Goal: Information Seeking & Learning: Learn about a topic

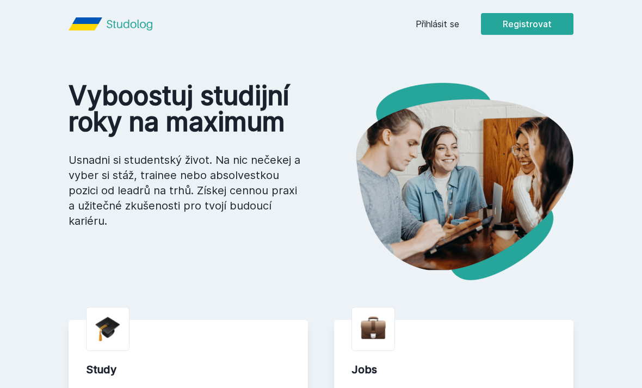
click at [442, 28] on link "Přihlásit se" at bounding box center [438, 23] width 44 height 13
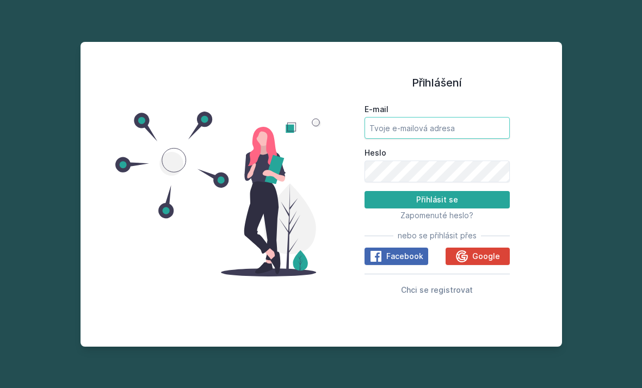
click at [469, 139] on input "E-mail" at bounding box center [437, 128] width 145 height 22
type input "[EMAIL_ADDRESS][DOMAIN_NAME]"
click at [437, 208] on button "Přihlásit se" at bounding box center [437, 199] width 145 height 17
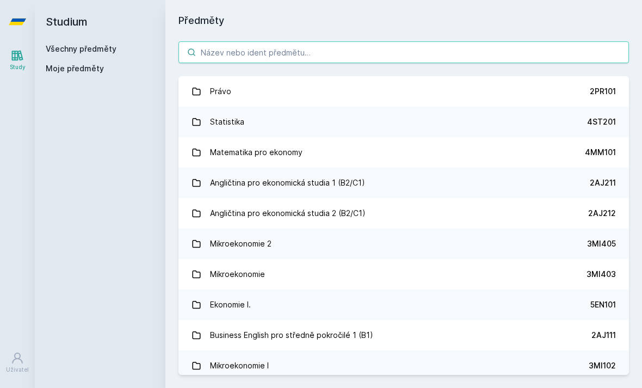
click at [575, 60] on input "search" at bounding box center [404, 52] width 451 height 22
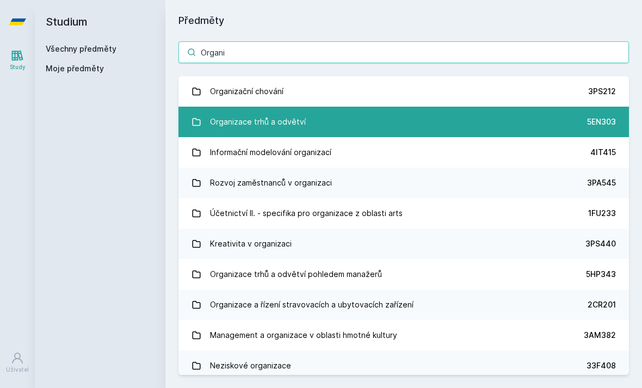
type input "Organi"
click at [520, 122] on link "Organizace trhů a odvětví 5EN303" at bounding box center [404, 122] width 451 height 30
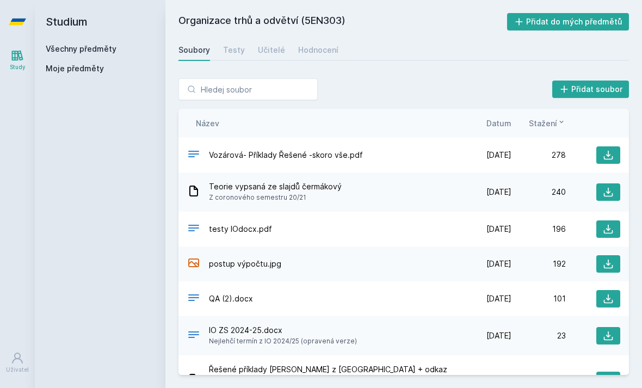
click at [503, 120] on span "Datum" at bounding box center [499, 123] width 25 height 11
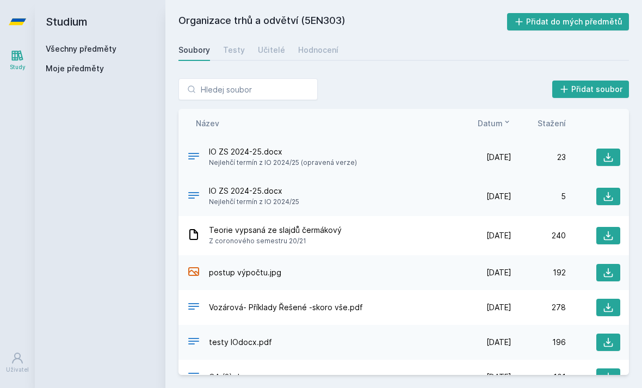
click at [257, 163] on span "Nejlehčí termín z IO 2024/25 (opravená verze)" at bounding box center [283, 162] width 148 height 11
click at [610, 158] on icon at bounding box center [608, 157] width 9 height 9
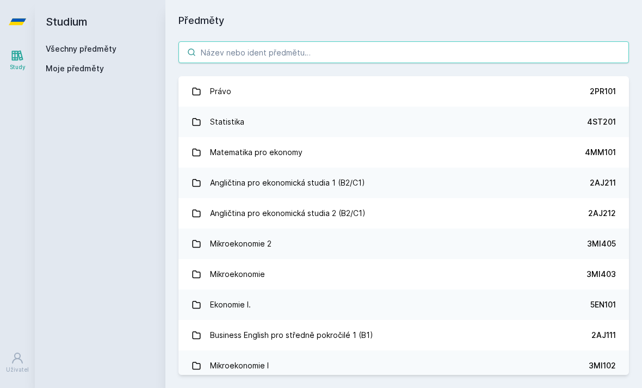
click at [499, 50] on input "search" at bounding box center [404, 52] width 451 height 22
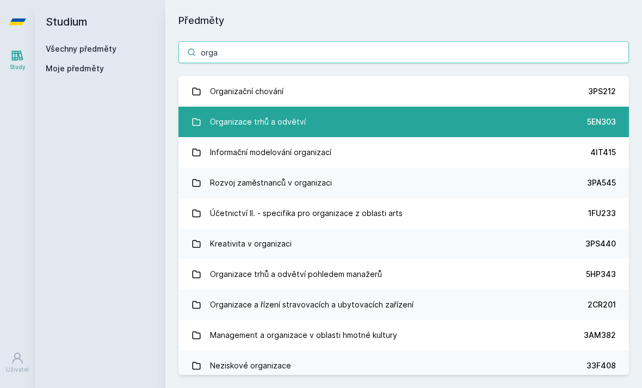
type input "orga"
click at [220, 122] on div "Organizace trhů a odvětví" at bounding box center [258, 122] width 96 height 22
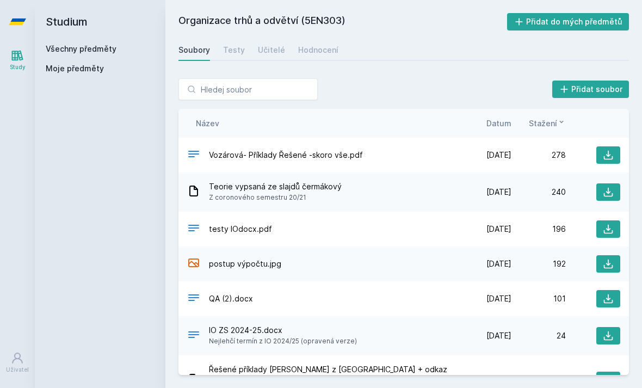
click at [507, 118] on span "Datum" at bounding box center [499, 123] width 25 height 11
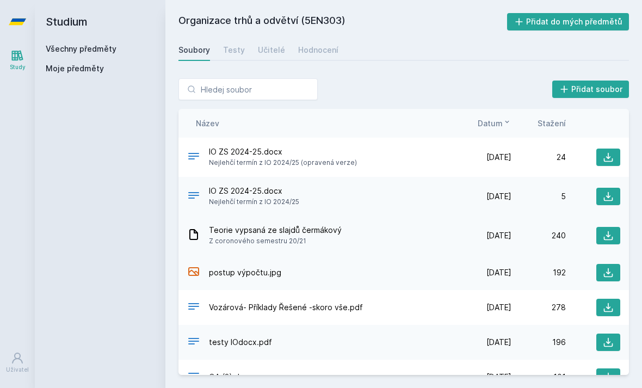
click at [387, 231] on div "Teorie vypsaná ze slajdů čermákový Z coronového semestru 20/21" at bounding box center [322, 236] width 270 height 22
click at [385, 241] on div "Teorie vypsaná ze slajdů čermákový Z coronového semestru 20/21" at bounding box center [322, 236] width 270 height 22
click at [612, 234] on icon at bounding box center [608, 235] width 11 height 11
